Goal: Navigation & Orientation: Find specific page/section

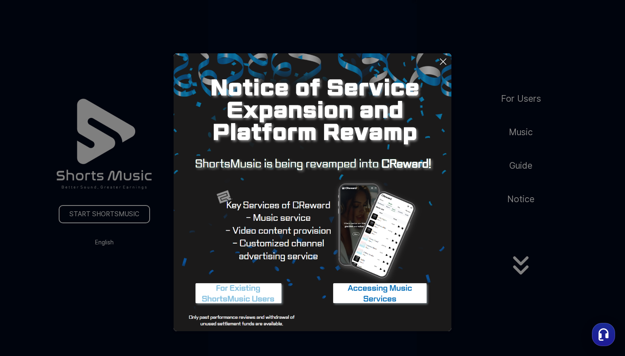
click at [445, 59] on icon at bounding box center [443, 62] width 6 height 6
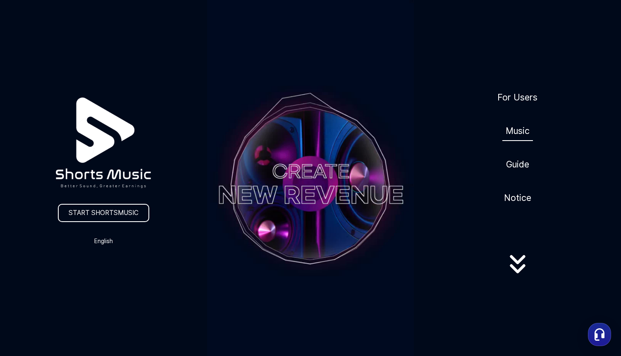
click at [522, 132] on link "Music" at bounding box center [517, 131] width 31 height 20
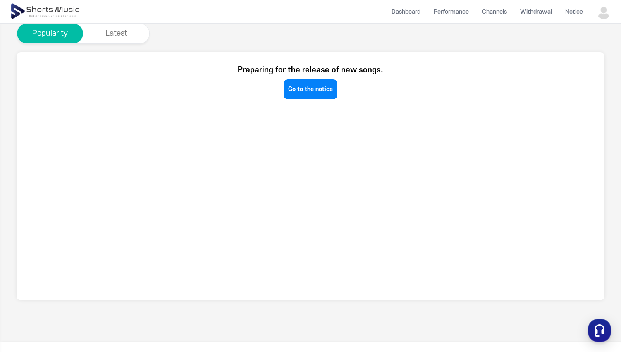
scroll to position [172, 0]
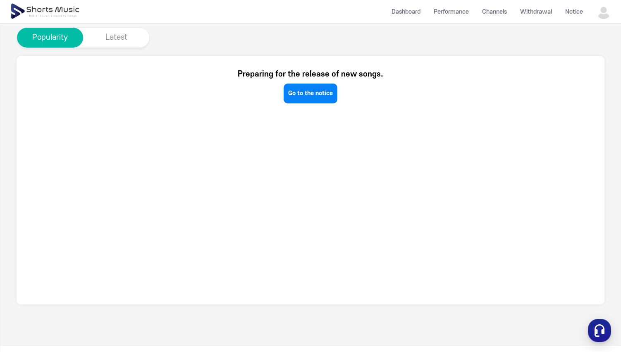
click at [109, 35] on button "Latest" at bounding box center [116, 38] width 66 height 20
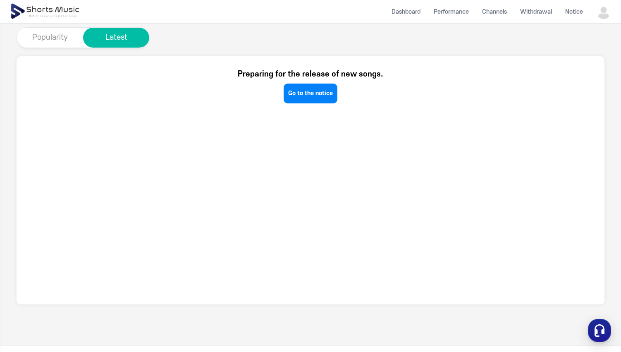
click at [55, 39] on button "Popularity" at bounding box center [50, 38] width 66 height 20
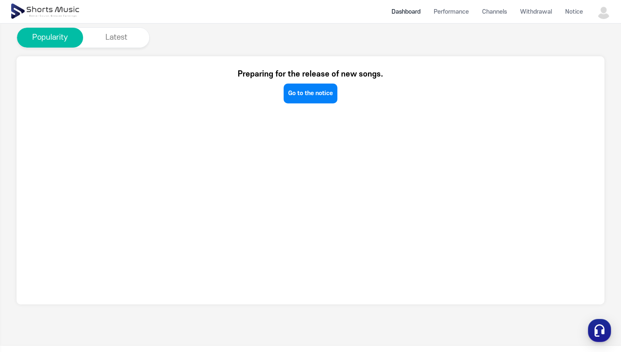
click at [413, 13] on li "Dashboard" at bounding box center [406, 12] width 42 height 22
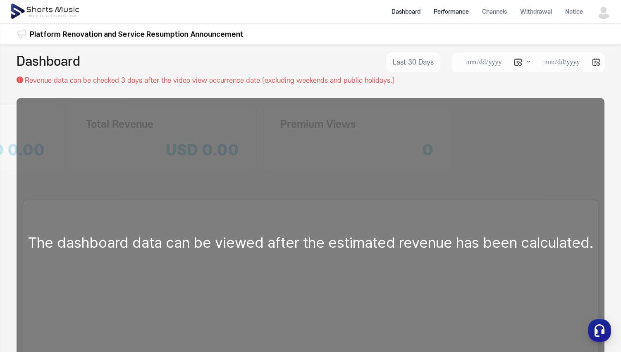
click at [451, 12] on li "Performance" at bounding box center [451, 12] width 48 height 22
